Goal: Find contact information: Find contact information

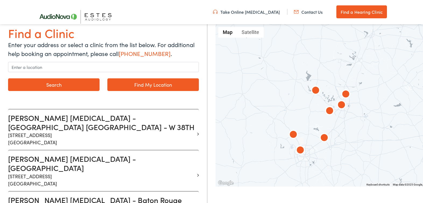
scroll to position [80, 0]
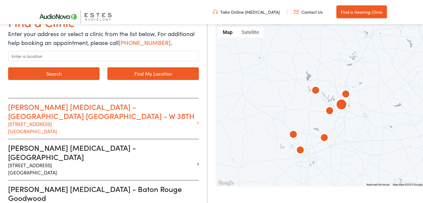
click at [198, 121] on icon at bounding box center [198, 123] width 2 height 5
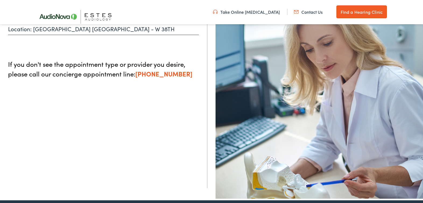
scroll to position [94, 0]
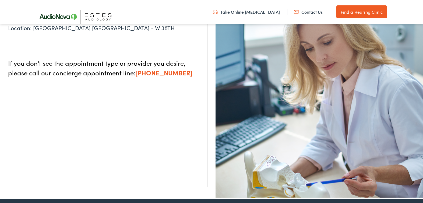
click at [313, 12] on link "Contact Us" at bounding box center [308, 12] width 29 height 6
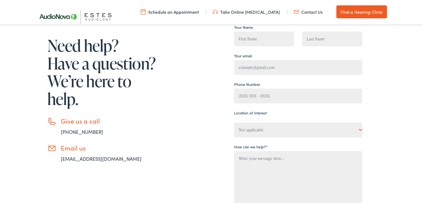
scroll to position [71, 0]
